Goal: Task Accomplishment & Management: Manage account settings

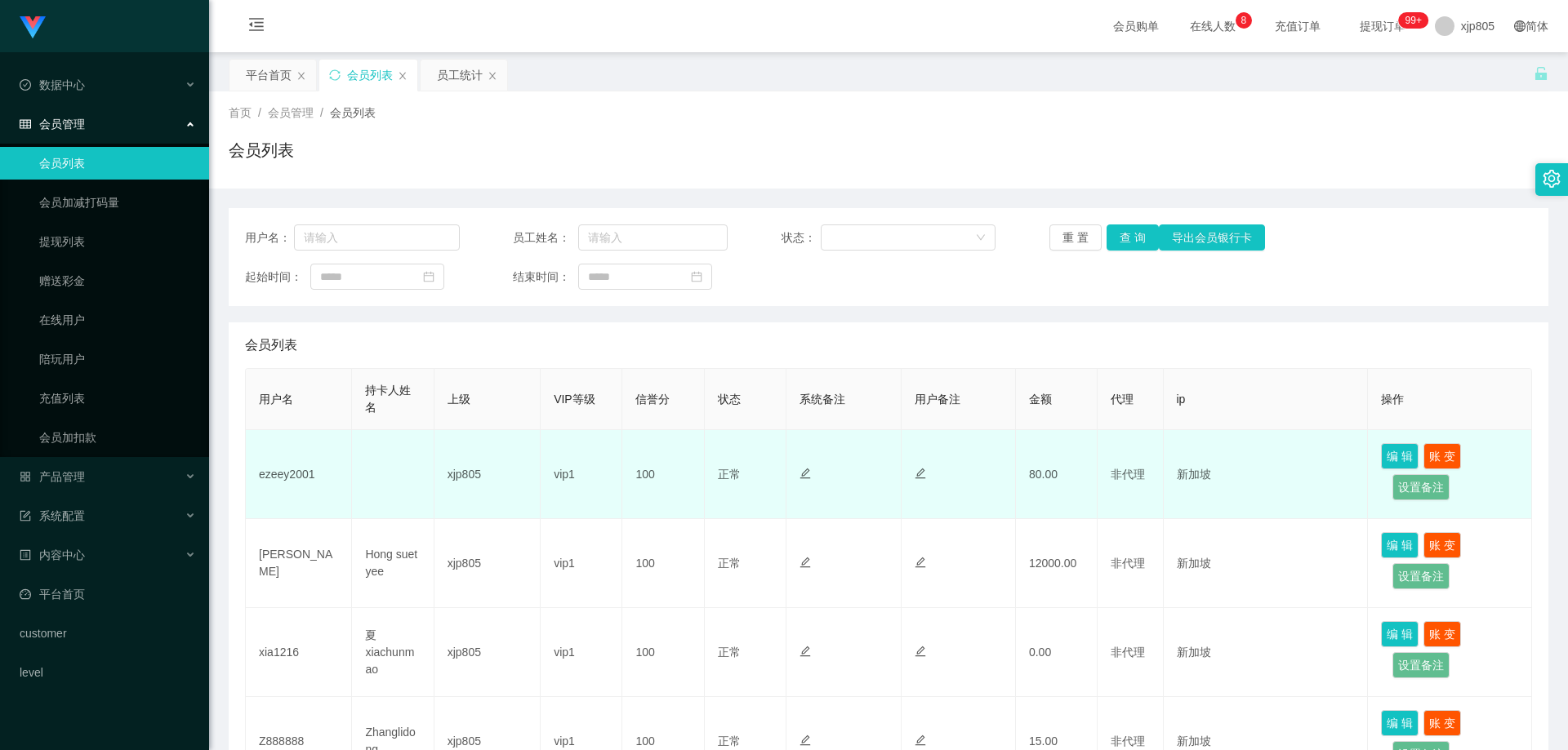
click at [298, 474] on td "ezeey2001" at bounding box center [298, 475] width 106 height 89
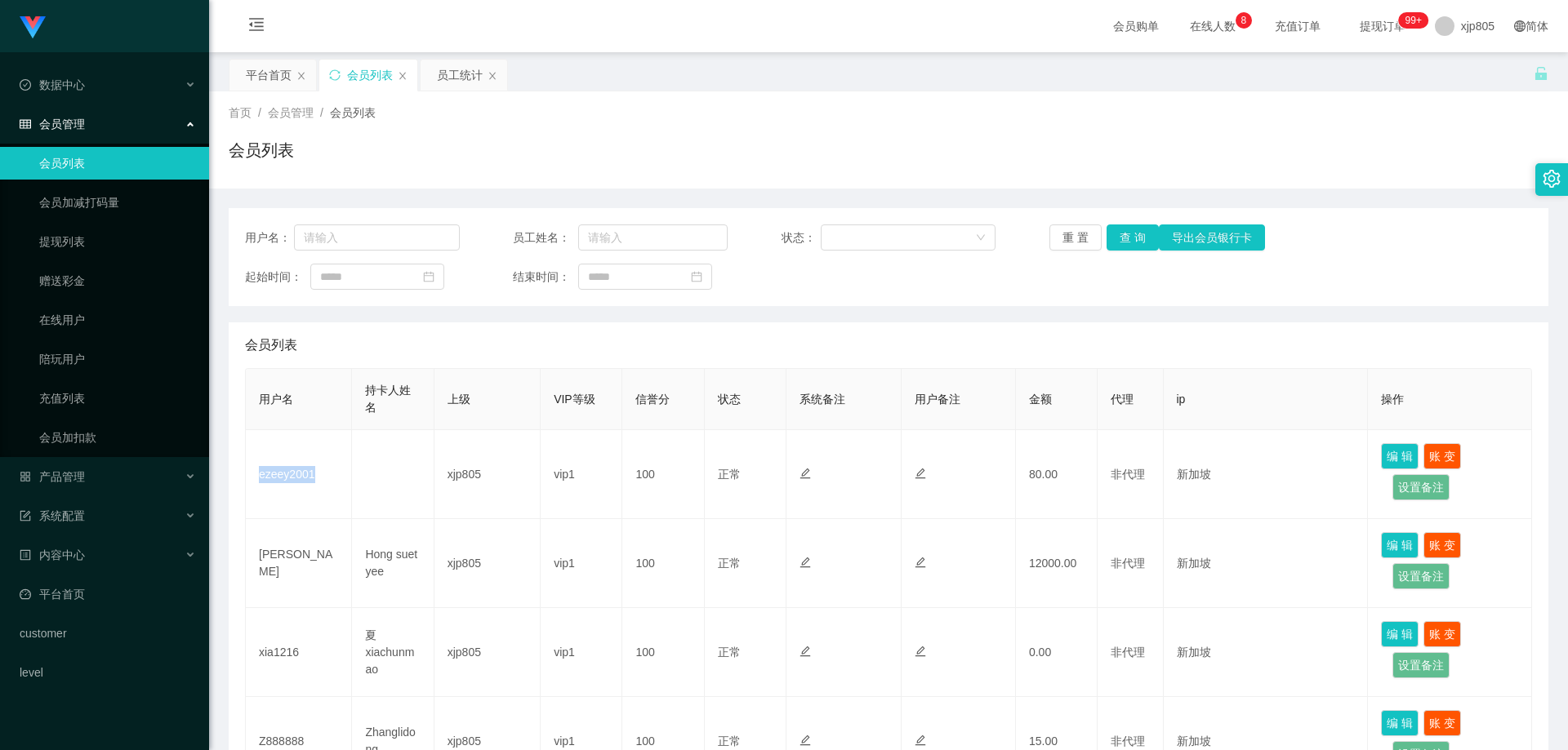
copy td "ezeey2001"
click at [93, 479] on div "产品管理" at bounding box center [104, 477] width 209 height 33
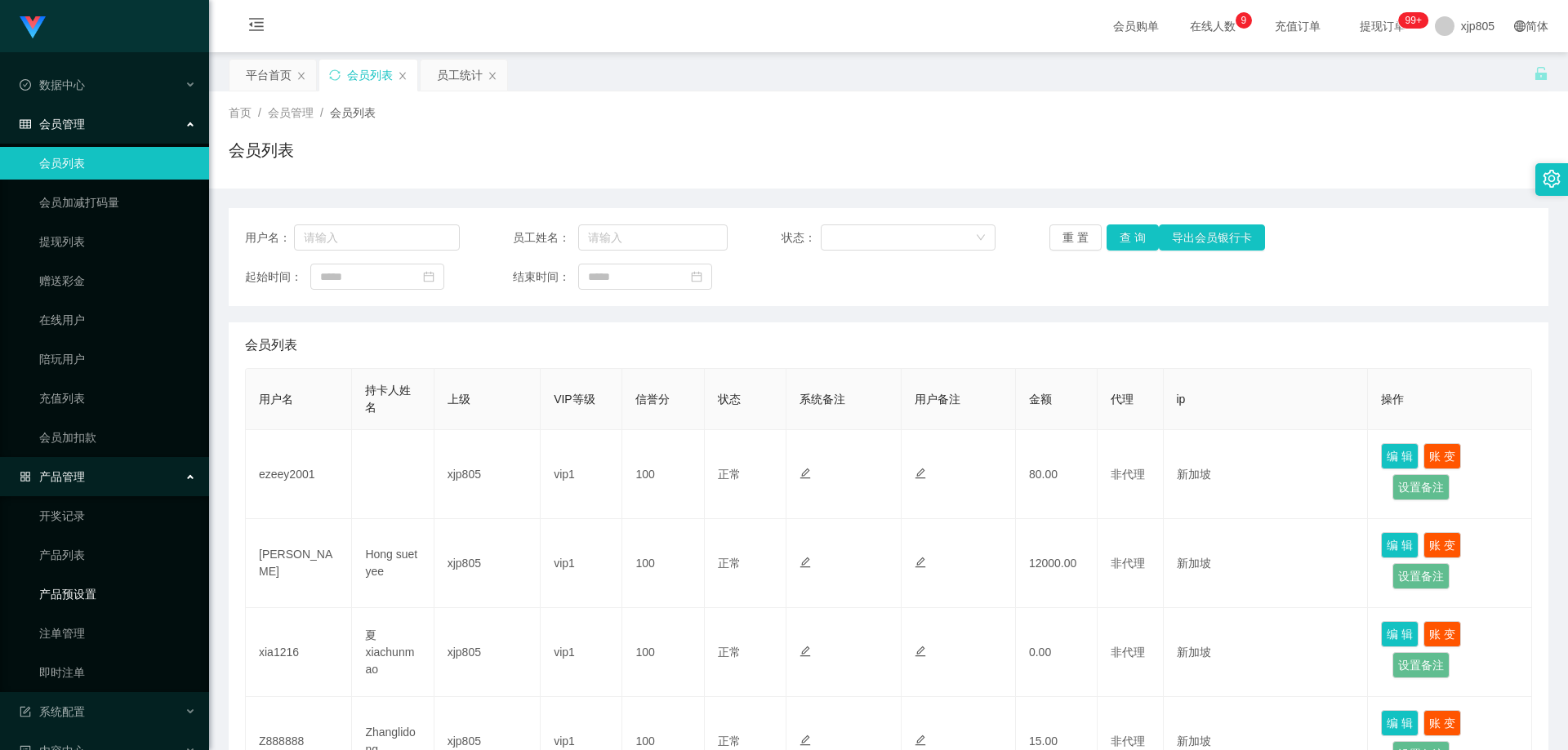
click at [91, 608] on link "产品预设置" at bounding box center [117, 594] width 157 height 33
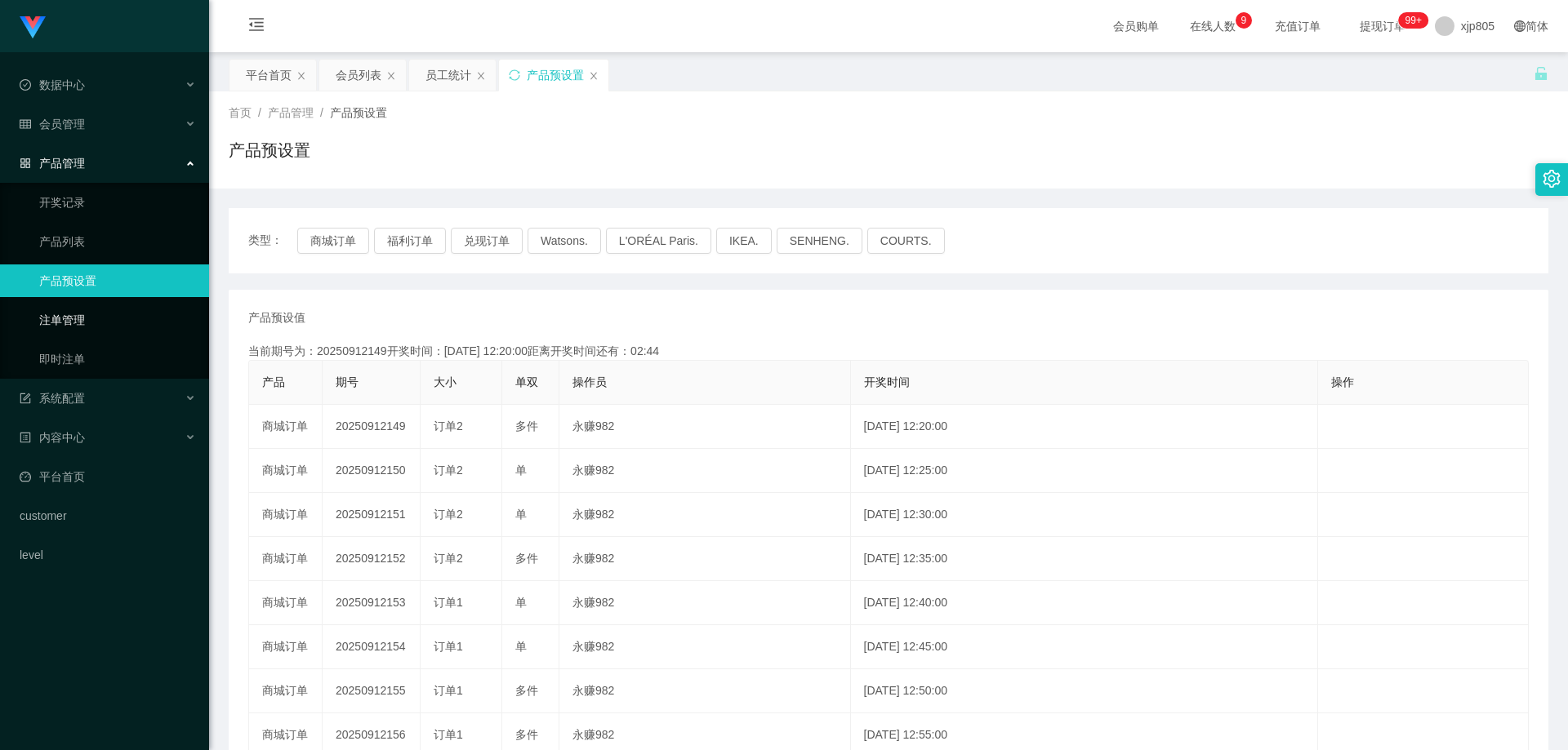
click at [73, 320] on link "注单管理" at bounding box center [117, 320] width 157 height 33
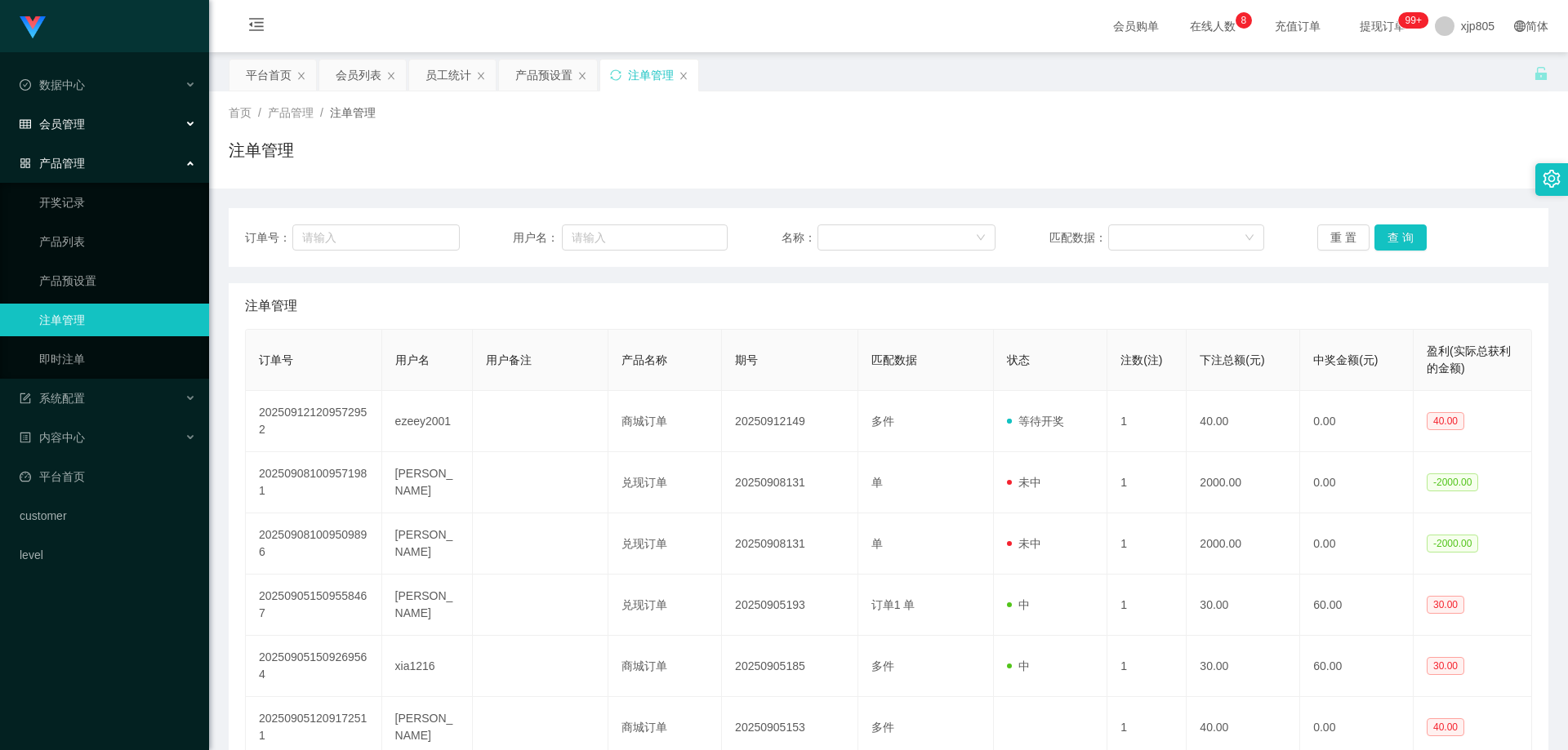
click at [118, 118] on div "会员管理" at bounding box center [104, 124] width 209 height 33
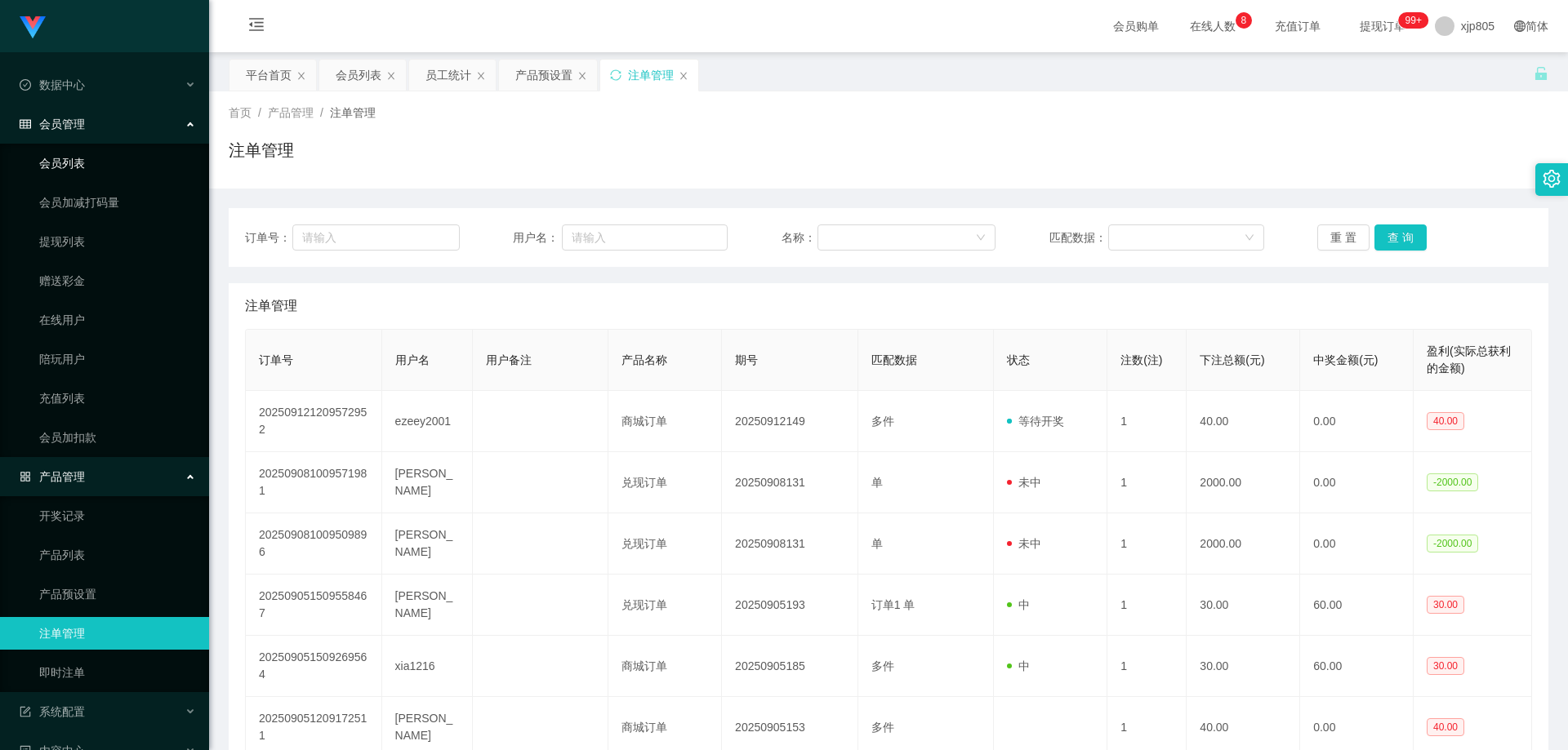
click at [99, 158] on link "会员列表" at bounding box center [117, 163] width 157 height 33
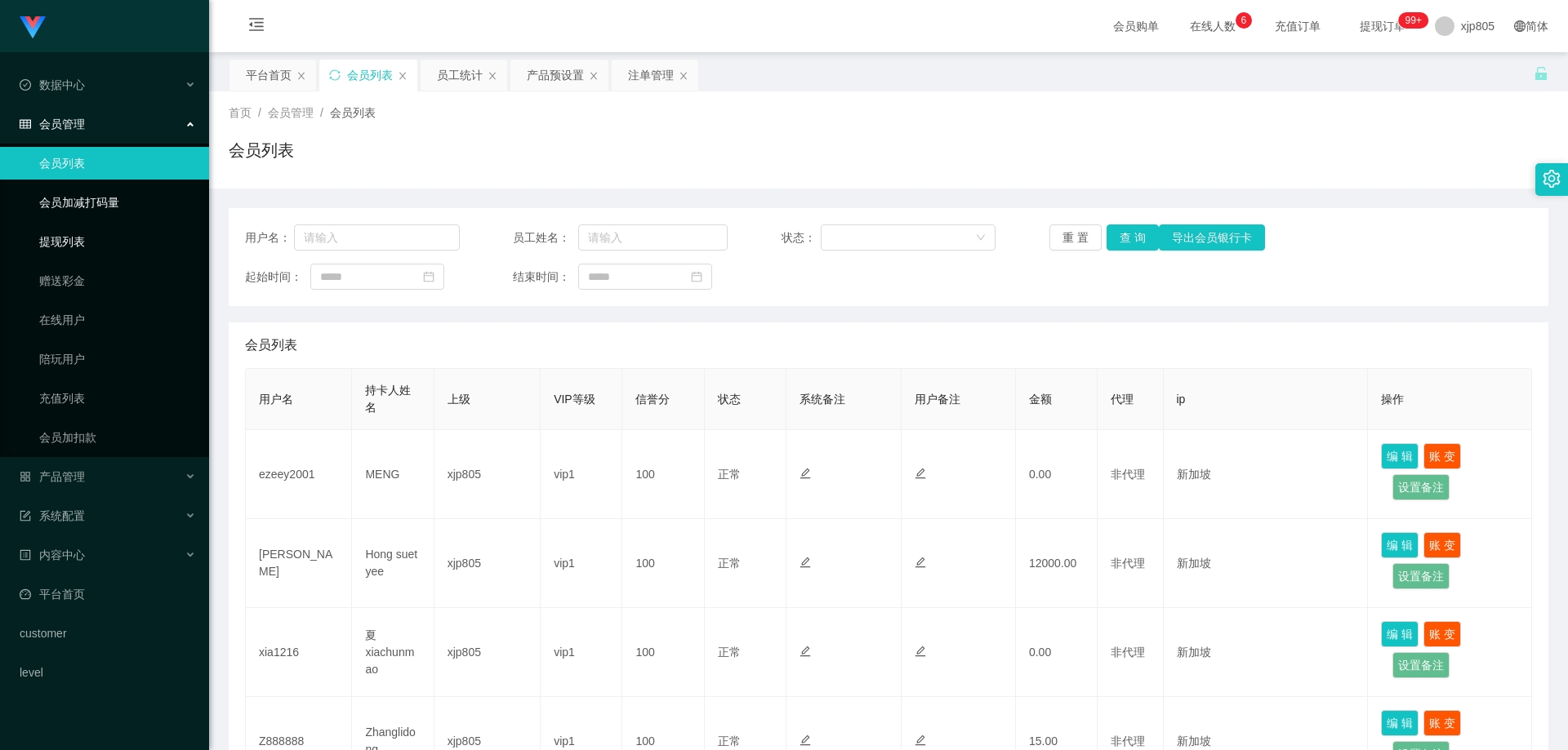
drag, startPoint x: 0, startPoint y: 0, endPoint x: 89, endPoint y: 200, distance: 218.9
click at [72, 239] on link "提现列表" at bounding box center [117, 241] width 157 height 33
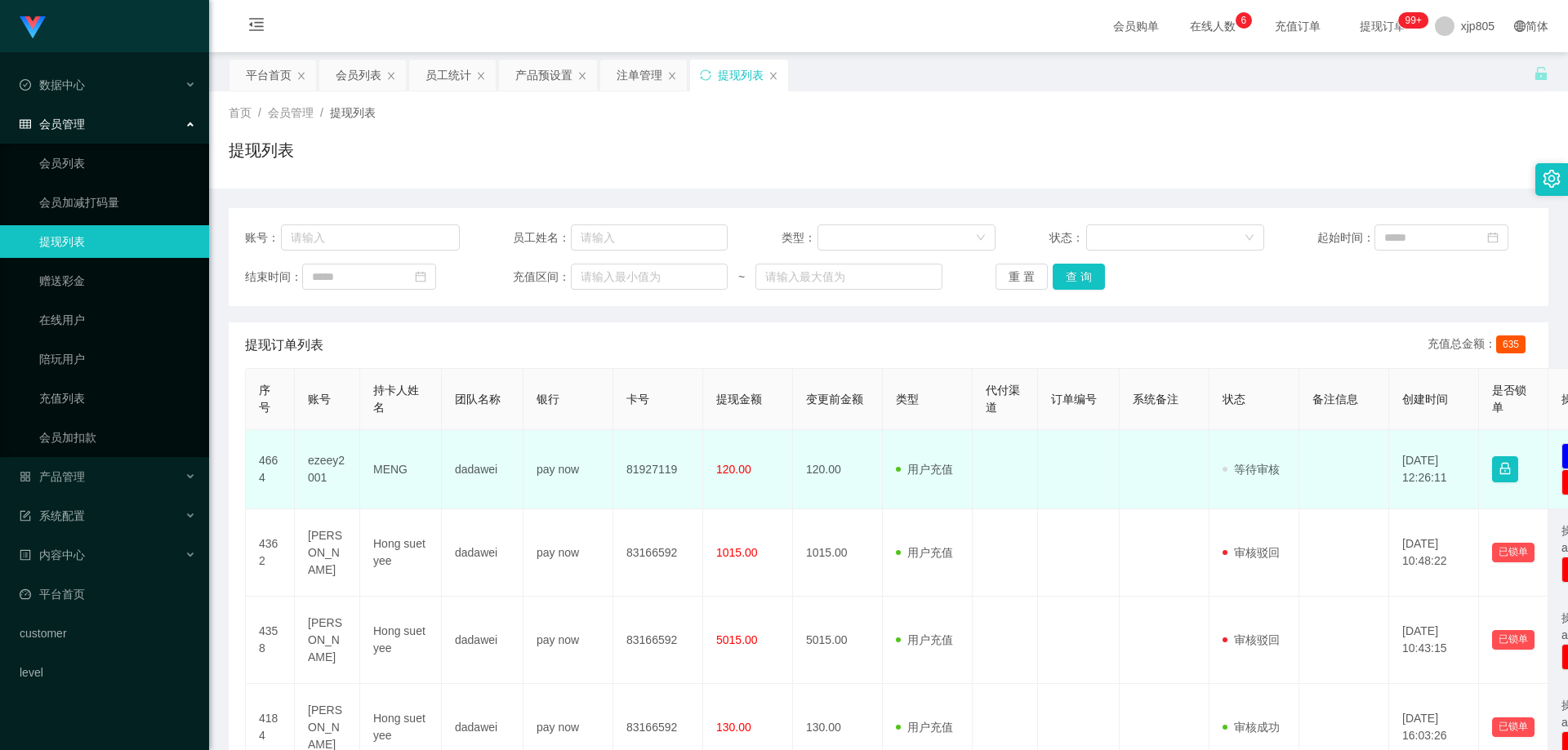
drag, startPoint x: 0, startPoint y: 0, endPoint x: 336, endPoint y: 461, distance: 570.5
click at [336, 461] on td "ezeey2001" at bounding box center [327, 469] width 65 height 79
copy td "ezeey2001"
